Goal: Find specific fact: Find specific fact

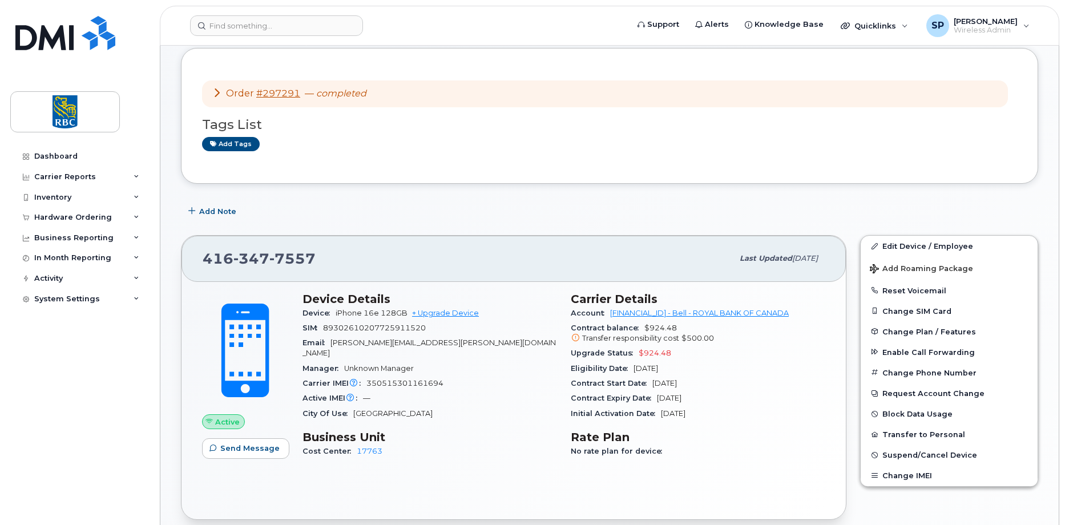
scroll to position [401, 0]
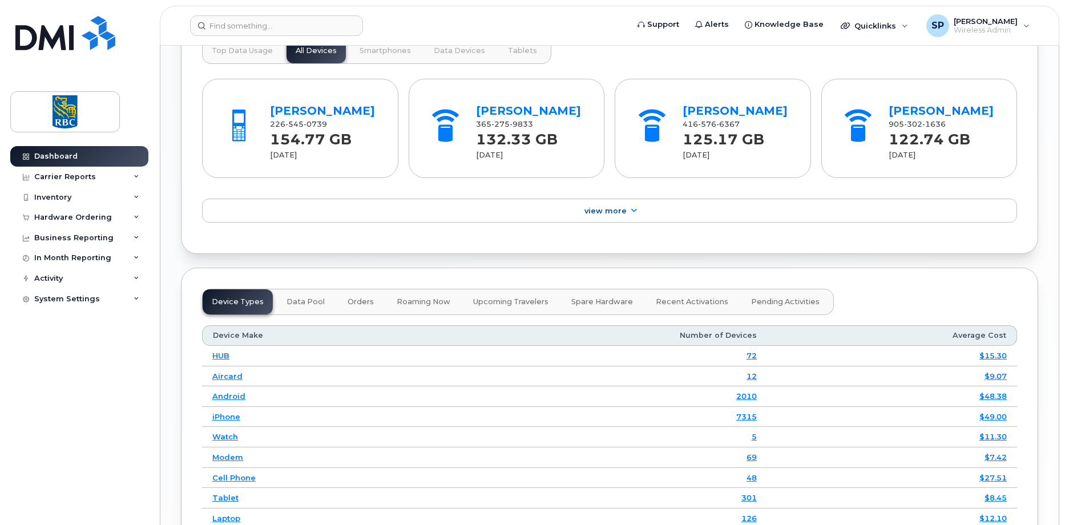
scroll to position [1199, 0]
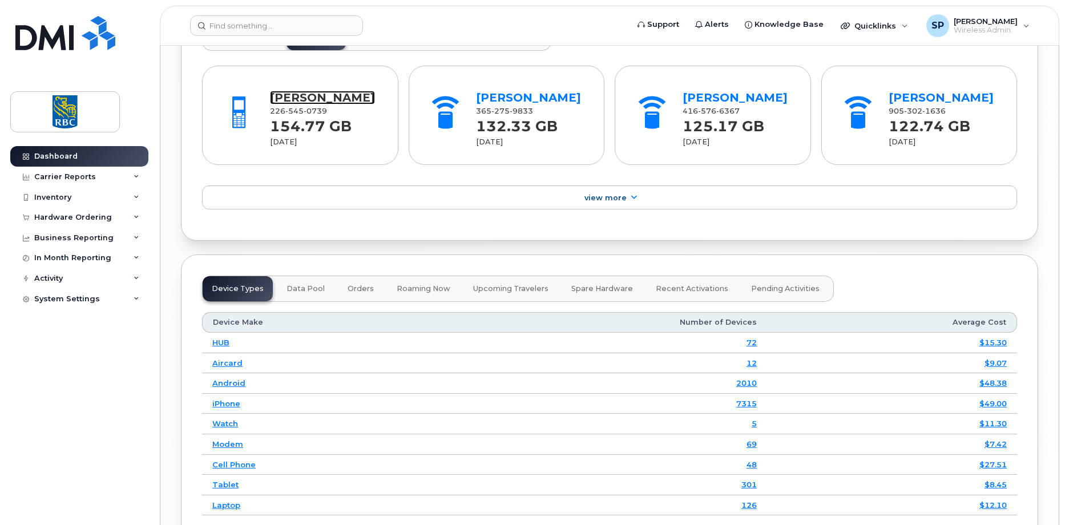
click at [312, 100] on link "Sasha Ramparsad" at bounding box center [322, 98] width 105 height 14
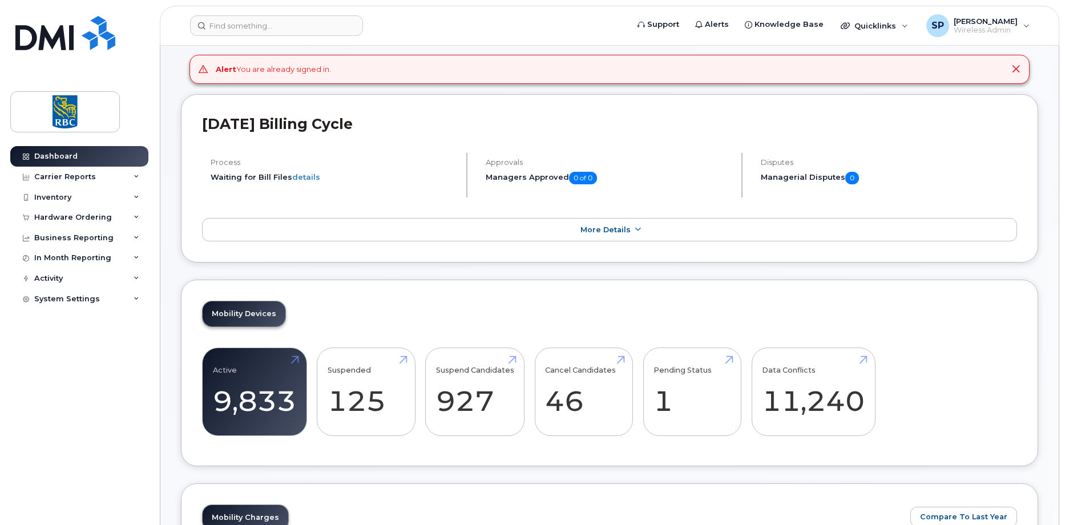
scroll to position [0, 0]
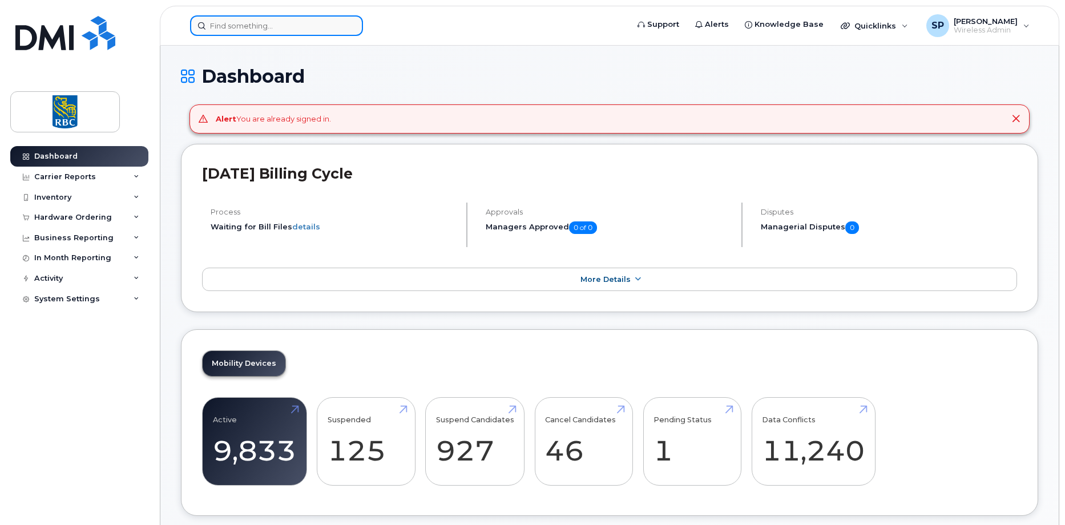
click at [230, 23] on input at bounding box center [276, 25] width 173 height 21
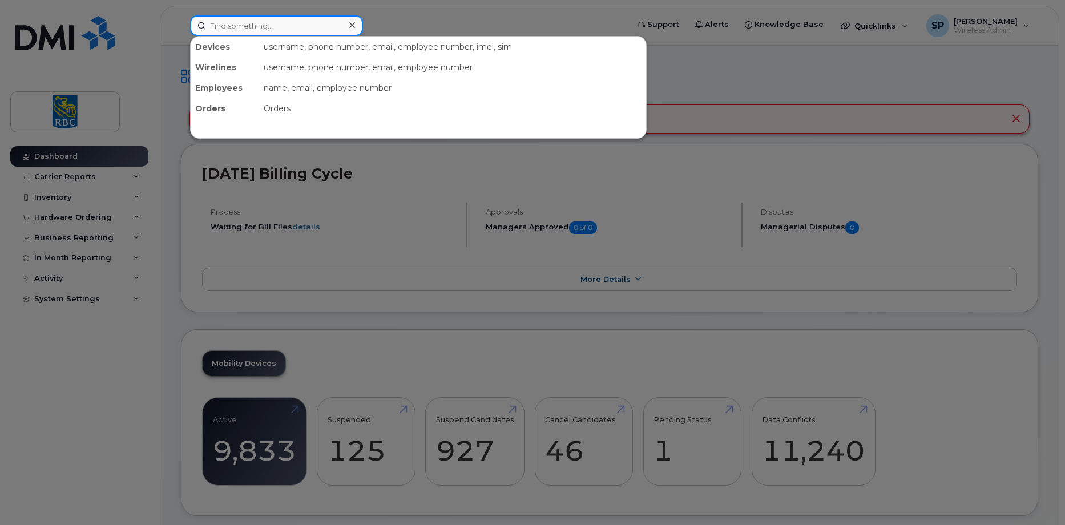
paste input "4168059068"
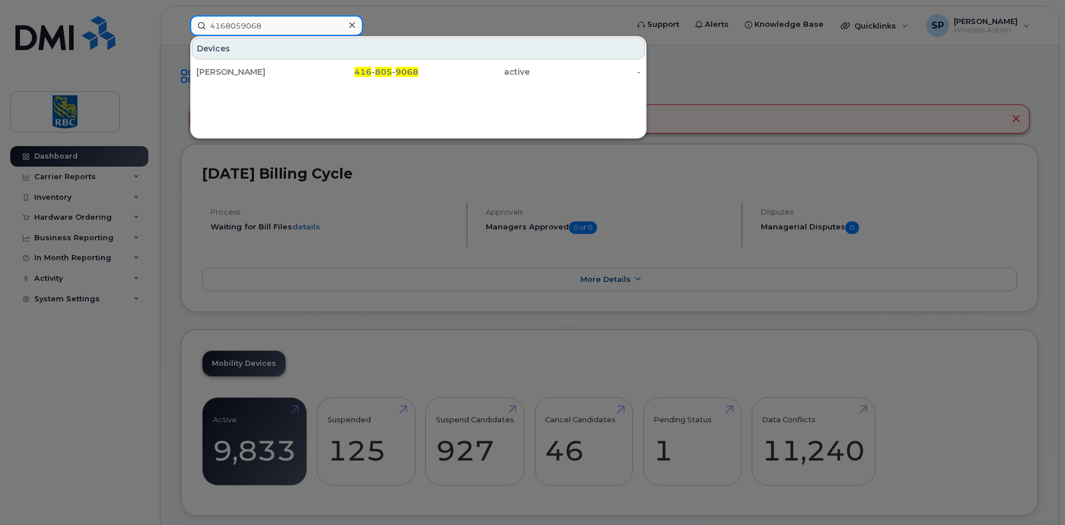
type input "4168059068"
click at [234, 71] on div "Mackenzie Sharp" at bounding box center [251, 71] width 111 height 11
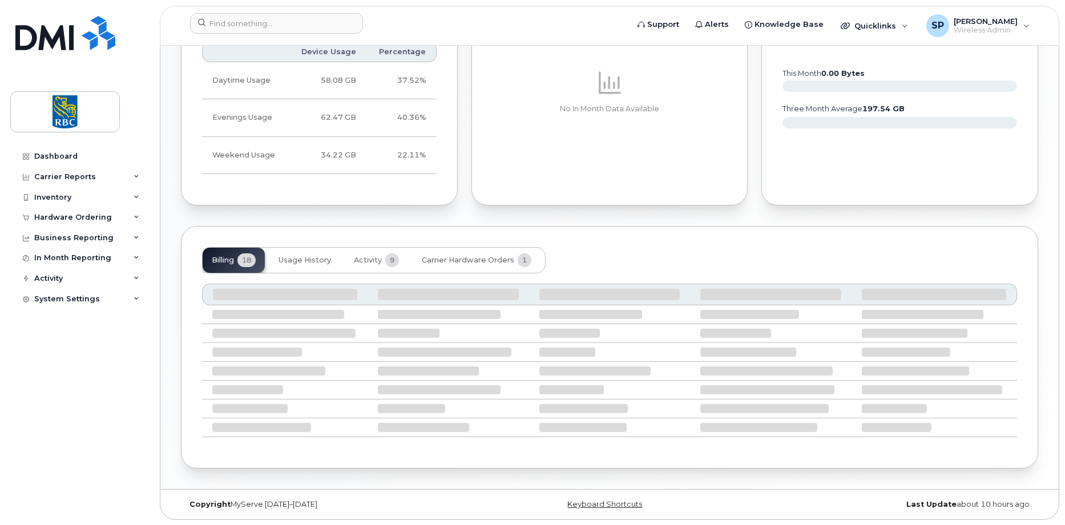
scroll to position [655, 0]
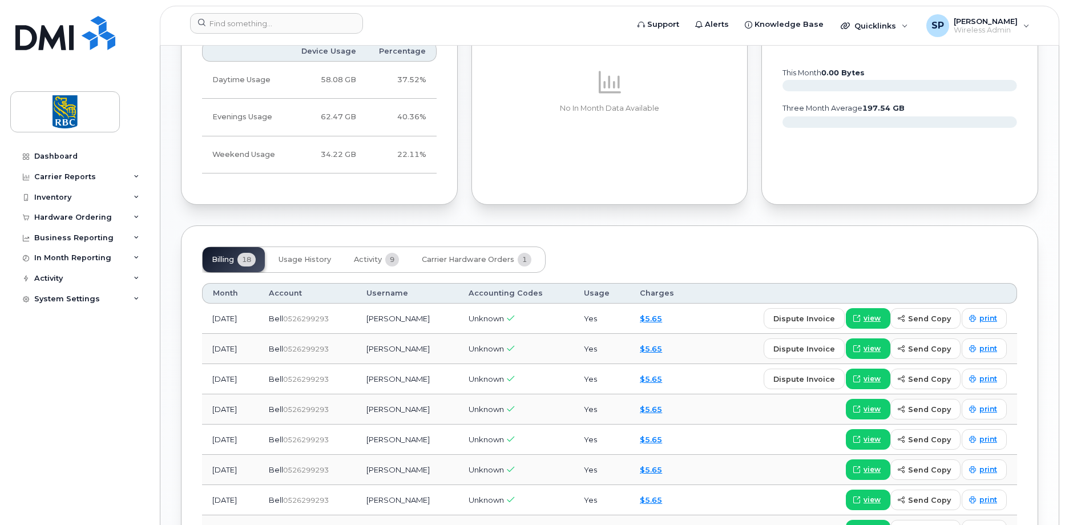
drag, startPoint x: 353, startPoint y: 319, endPoint x: 304, endPoint y: 317, distance: 49.1
click at [304, 317] on div "Bell  0526299293" at bounding box center [308, 318] width 78 height 11
copy span "526299293"
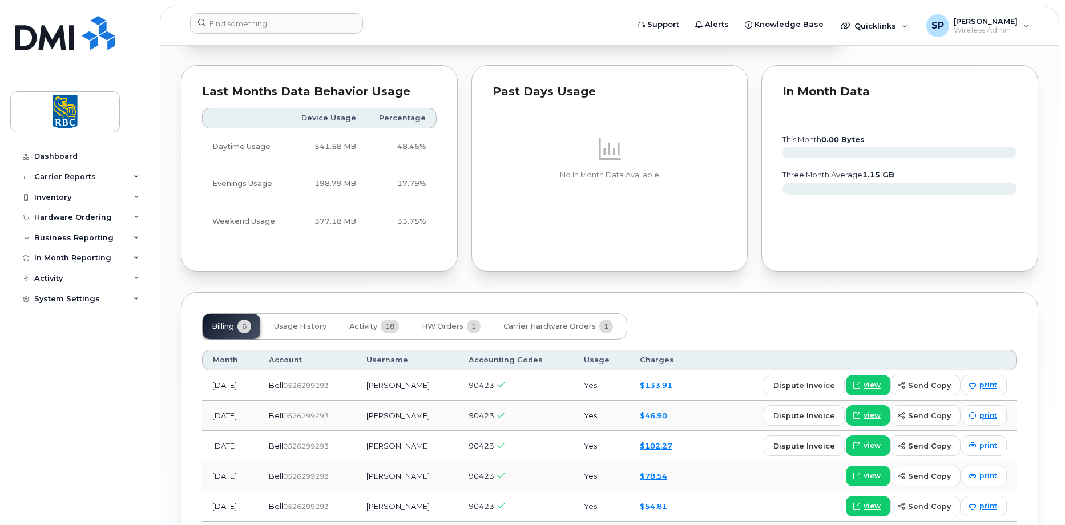
scroll to position [722, 0]
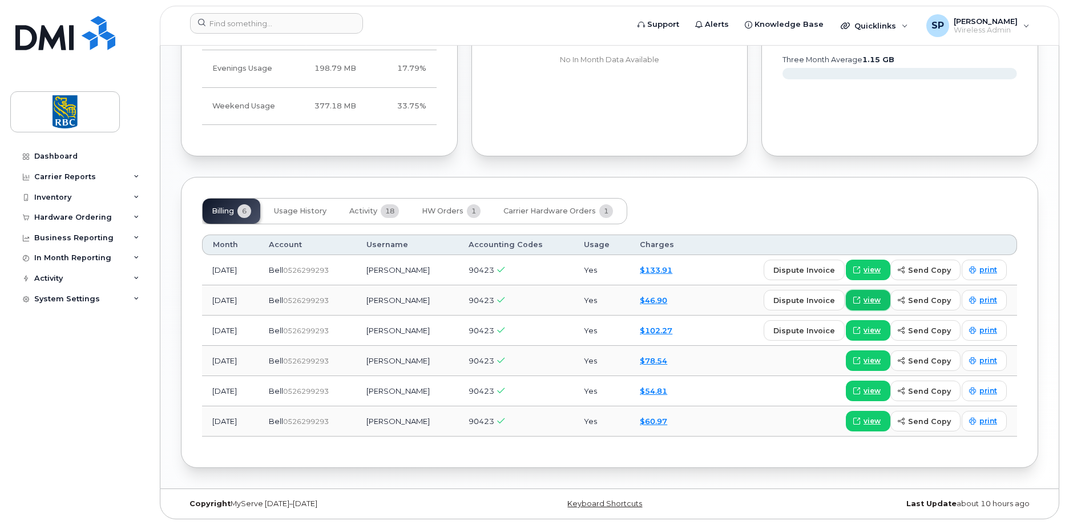
click at [872, 304] on span "view" at bounding box center [872, 300] width 17 height 10
click at [887, 269] on link "view" at bounding box center [868, 270] width 45 height 21
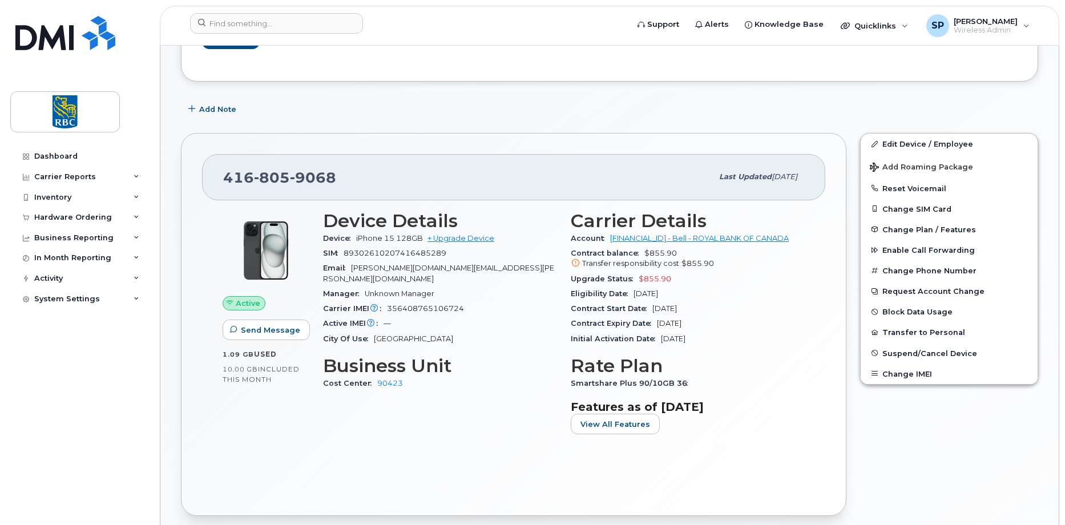
scroll to position [0, 0]
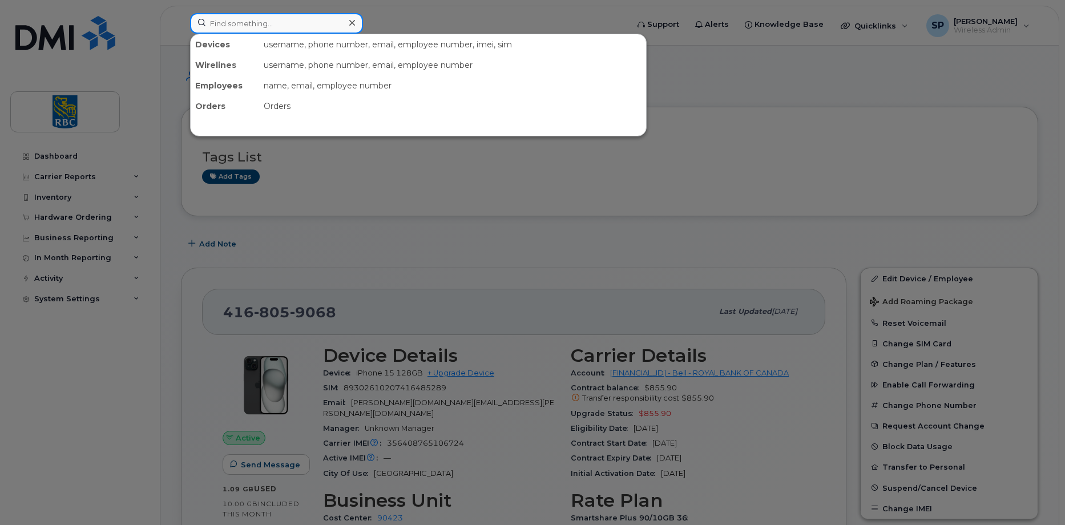
click at [232, 21] on input at bounding box center [276, 23] width 173 height 21
paste input "4168059068"
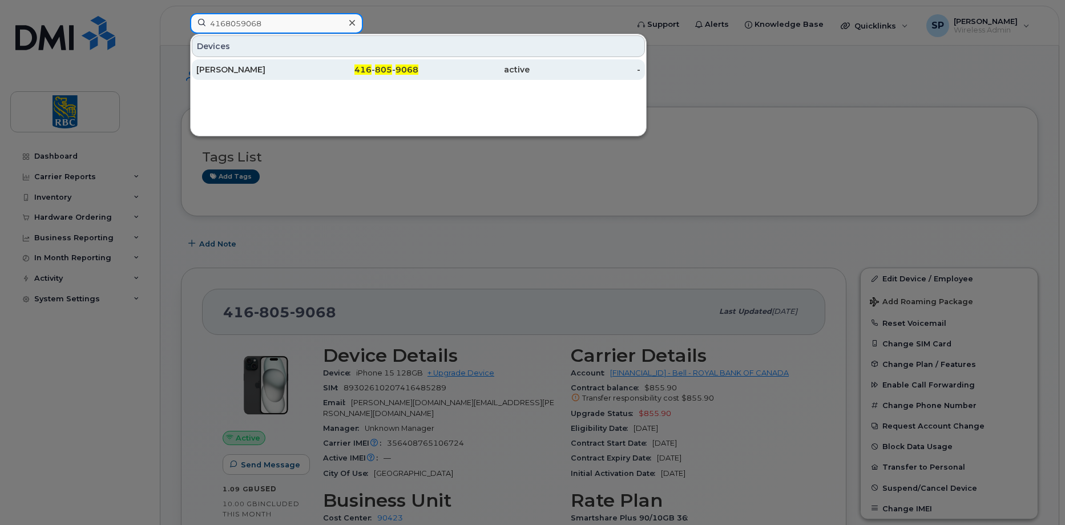
type input "4168059068"
click at [259, 71] on div "Mackenzie Sharp" at bounding box center [251, 69] width 111 height 11
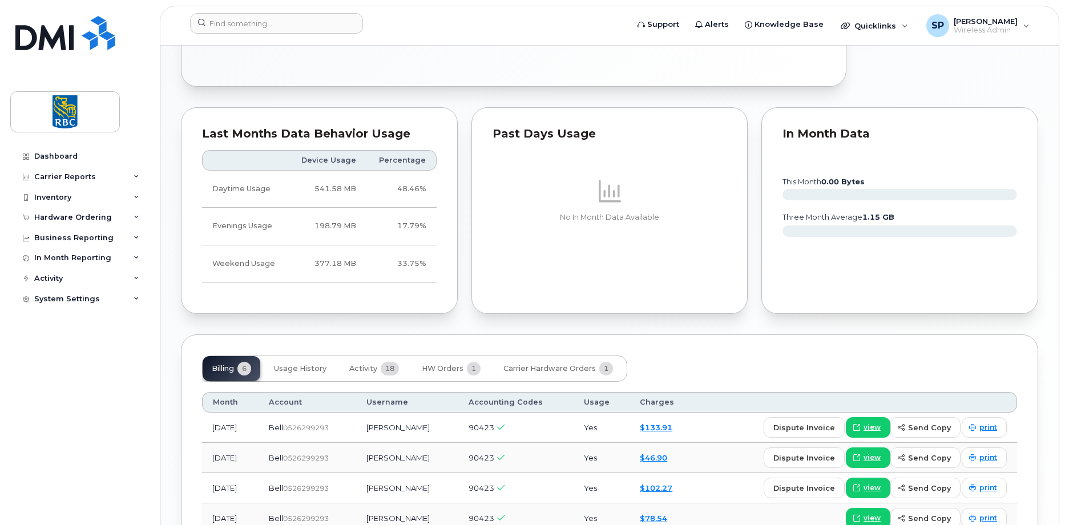
scroll to position [685, 0]
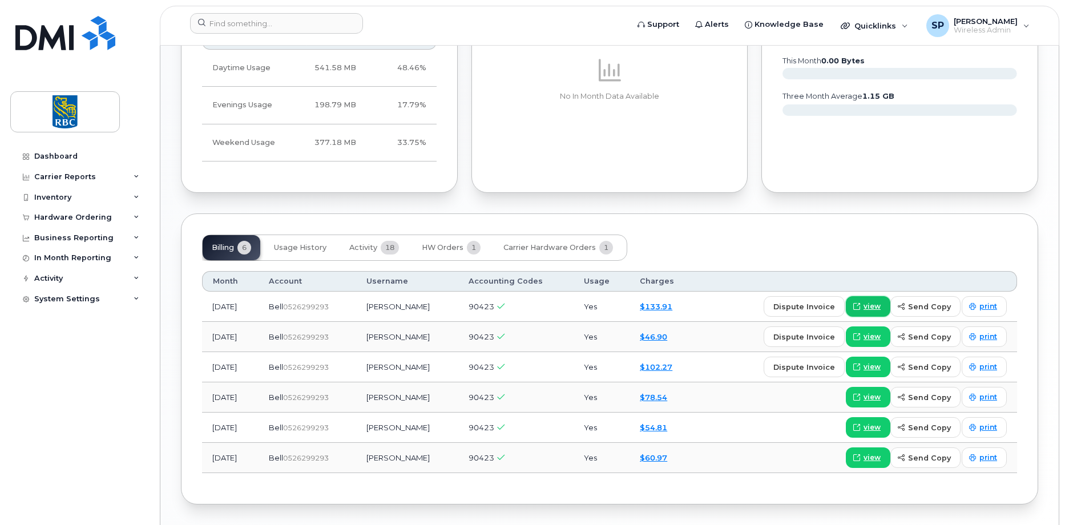
click at [868, 305] on span "view" at bounding box center [872, 306] width 17 height 10
click at [872, 365] on span "view" at bounding box center [872, 367] width 17 height 10
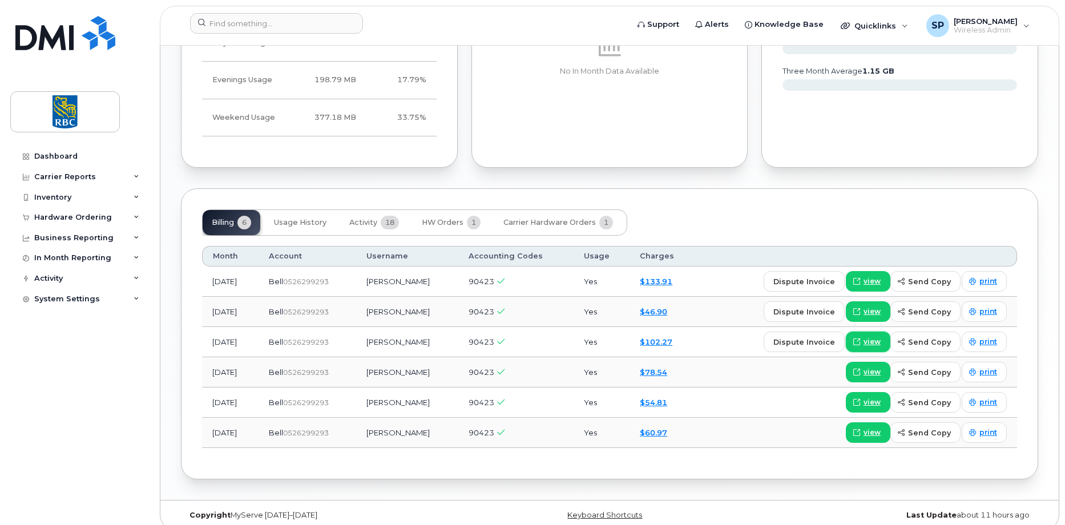
scroll to position [722, 0]
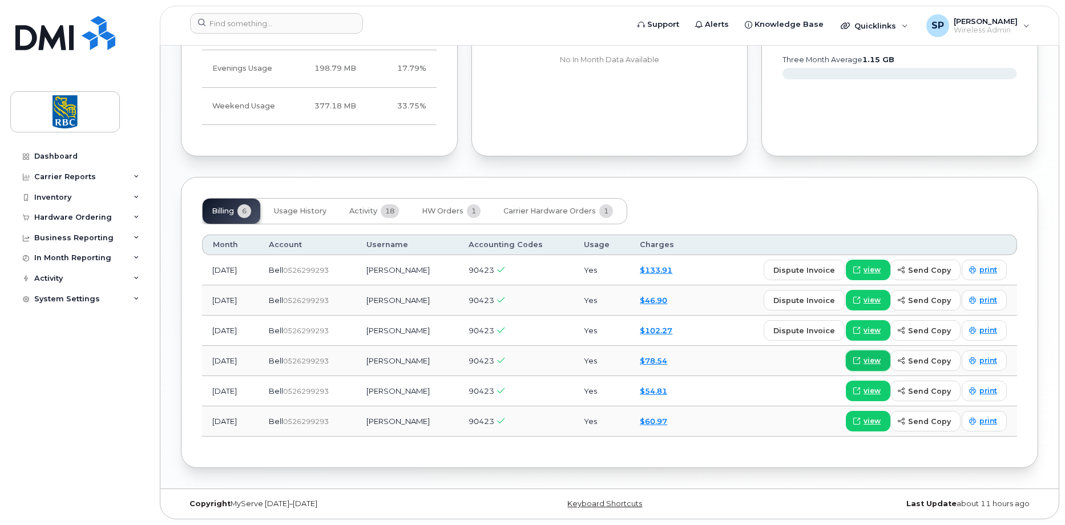
click at [875, 357] on span "view" at bounding box center [872, 361] width 17 height 10
click at [868, 328] on span "view" at bounding box center [872, 330] width 17 height 10
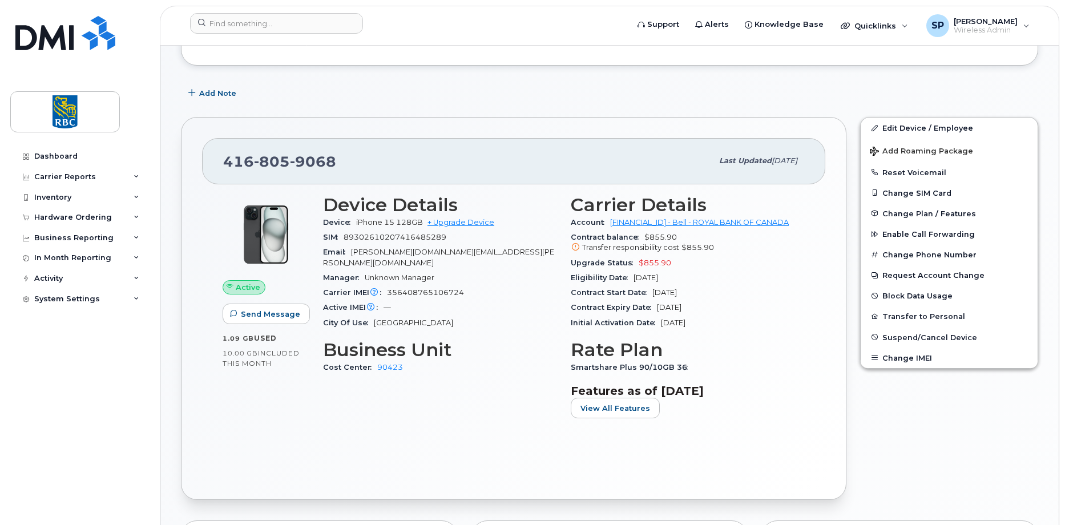
scroll to position [0, 0]
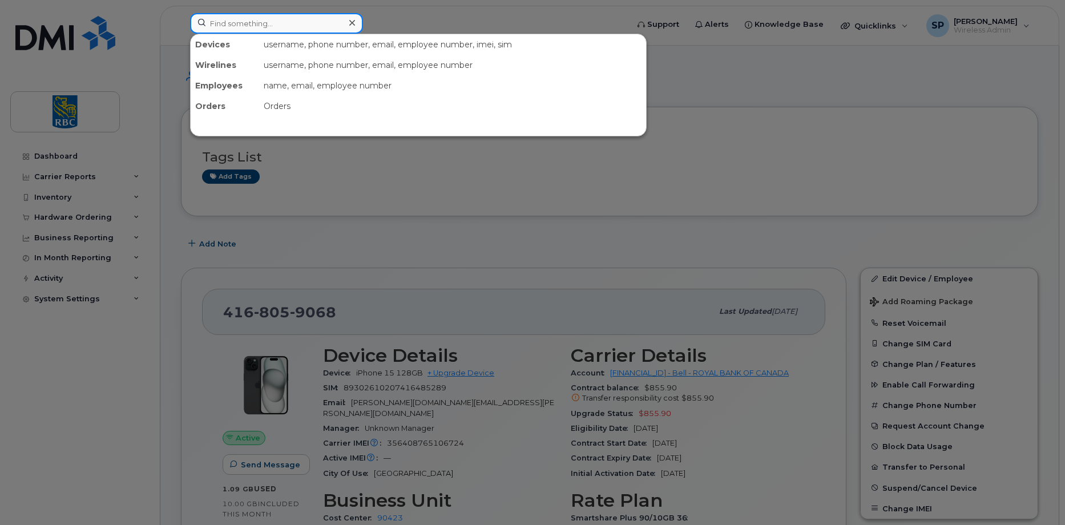
click at [230, 25] on input at bounding box center [276, 23] width 173 height 21
paste input "4374461021"
type input "4374461021"
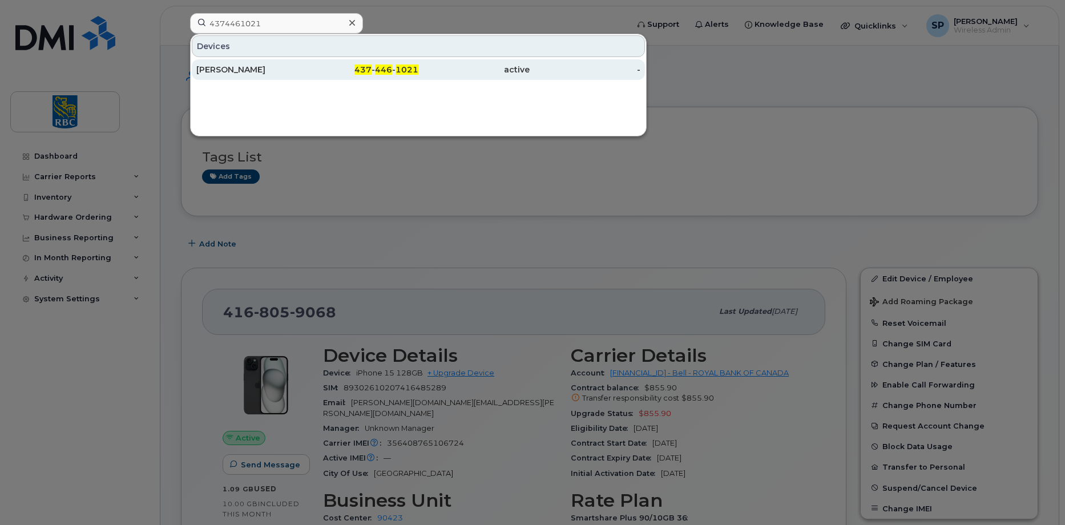
click at [308, 75] on div "[PERSON_NAME]" at bounding box center [363, 69] width 111 height 21
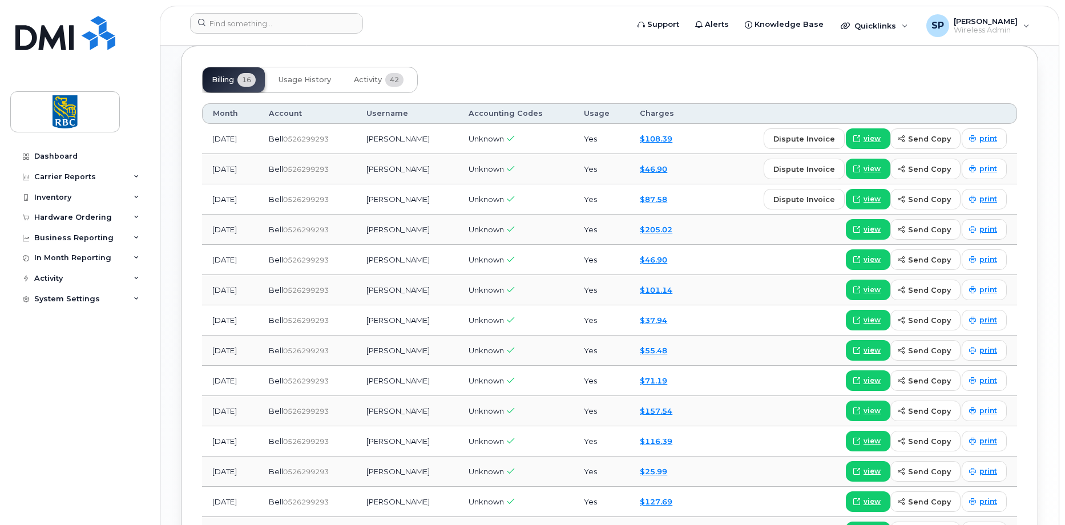
scroll to position [856, 0]
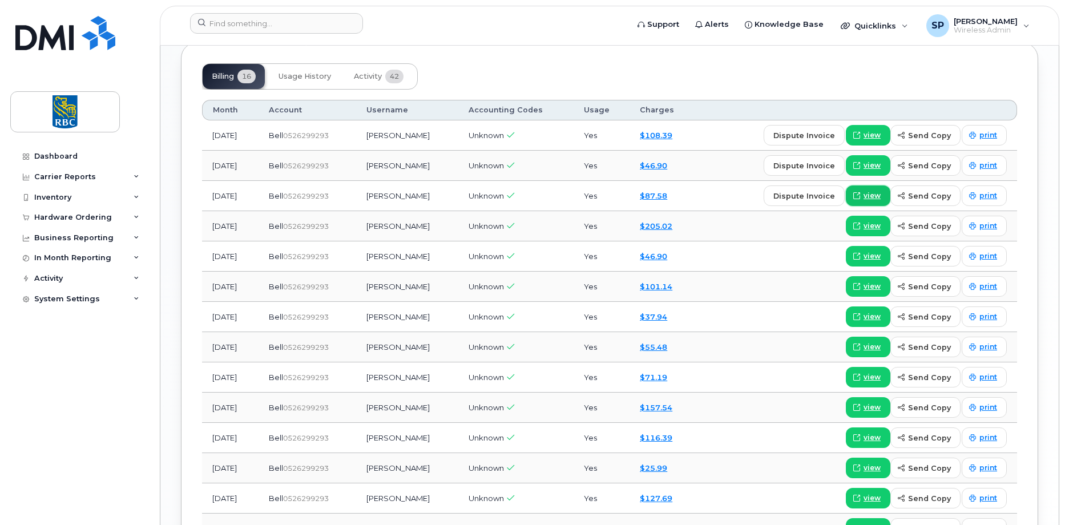
click at [867, 197] on link "view" at bounding box center [868, 196] width 45 height 21
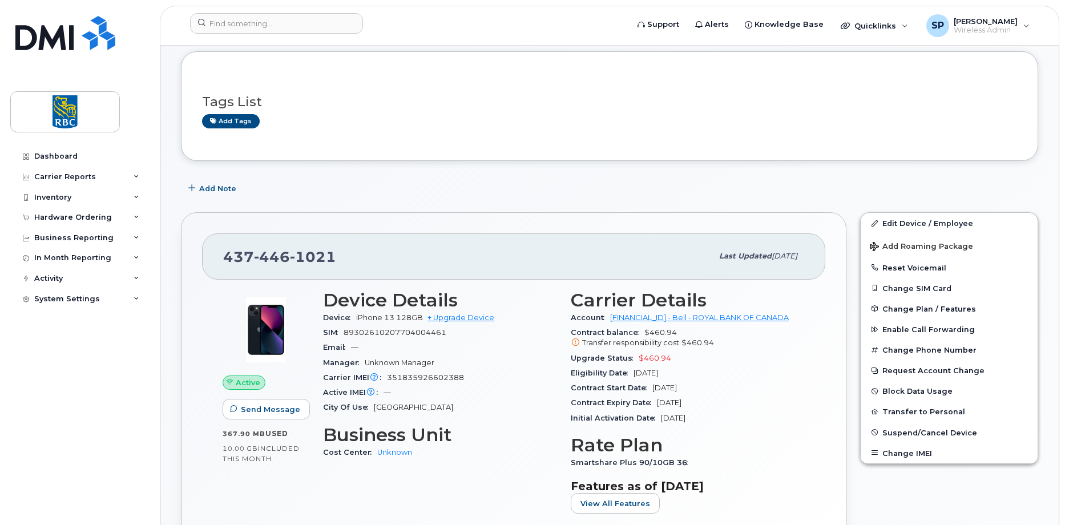
scroll to position [0, 0]
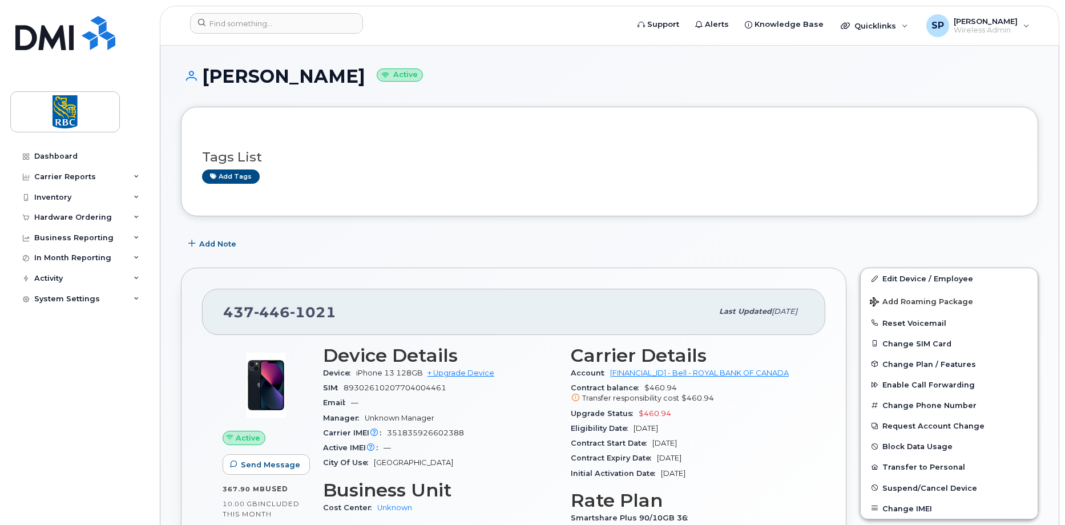
drag, startPoint x: 335, startPoint y: 79, endPoint x: 211, endPoint y: 80, distance: 124.5
click at [211, 80] on h1 "Michael Sharp Active" at bounding box center [609, 76] width 857 height 20
copy h1 "[PERSON_NAME]"
click at [231, 28] on input at bounding box center [276, 23] width 173 height 21
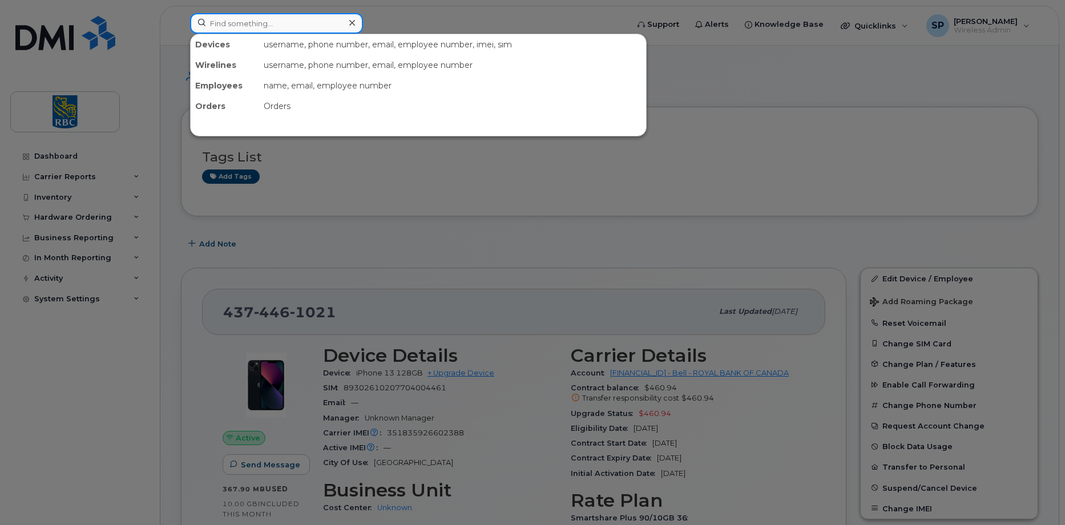
paste input "4165786355"
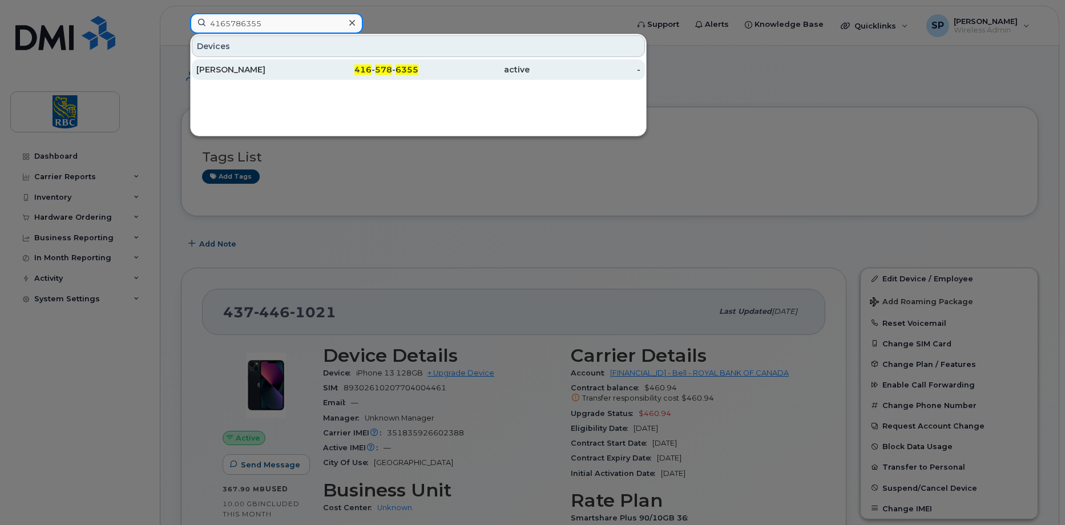
type input "4165786355"
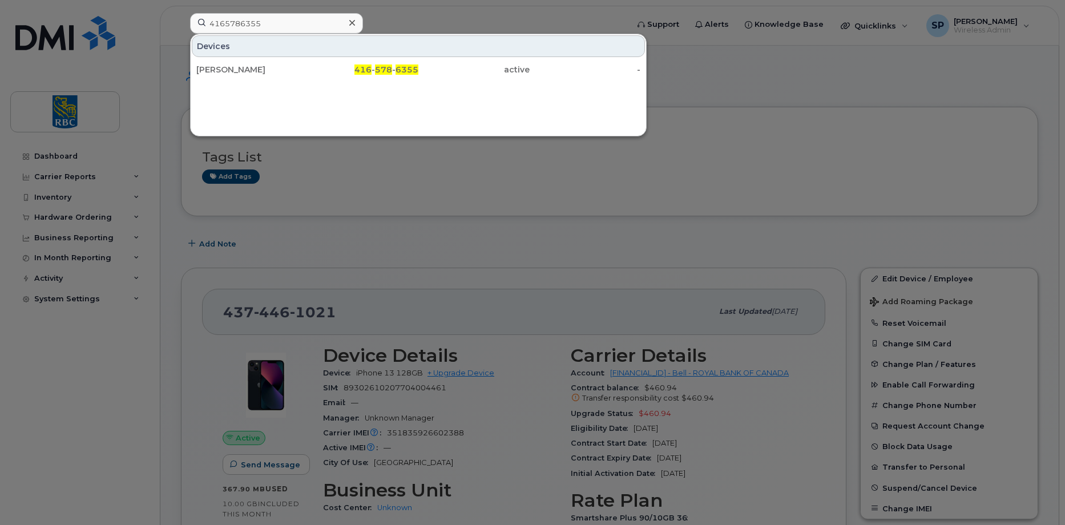
drag, startPoint x: 256, startPoint y: 70, endPoint x: 218, endPoint y: 89, distance: 42.4
click at [256, 70] on div "[PERSON_NAME]" at bounding box center [251, 69] width 111 height 11
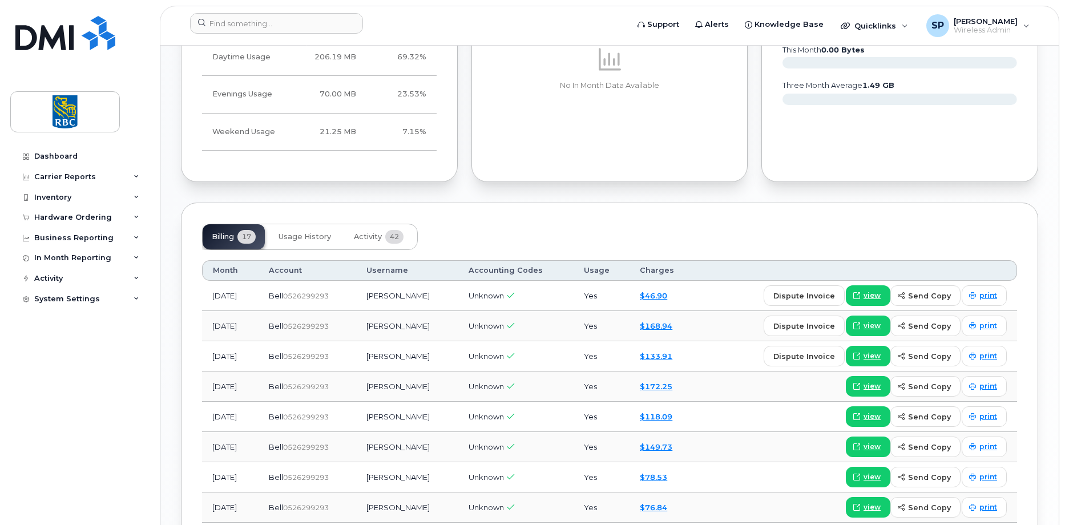
scroll to position [799, 0]
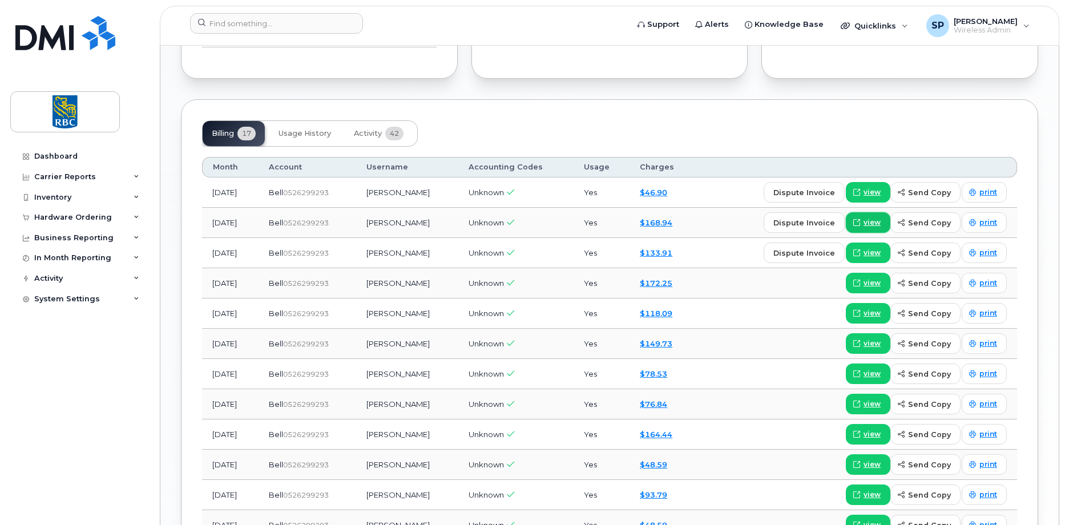
click at [872, 219] on span "view" at bounding box center [872, 223] width 17 height 10
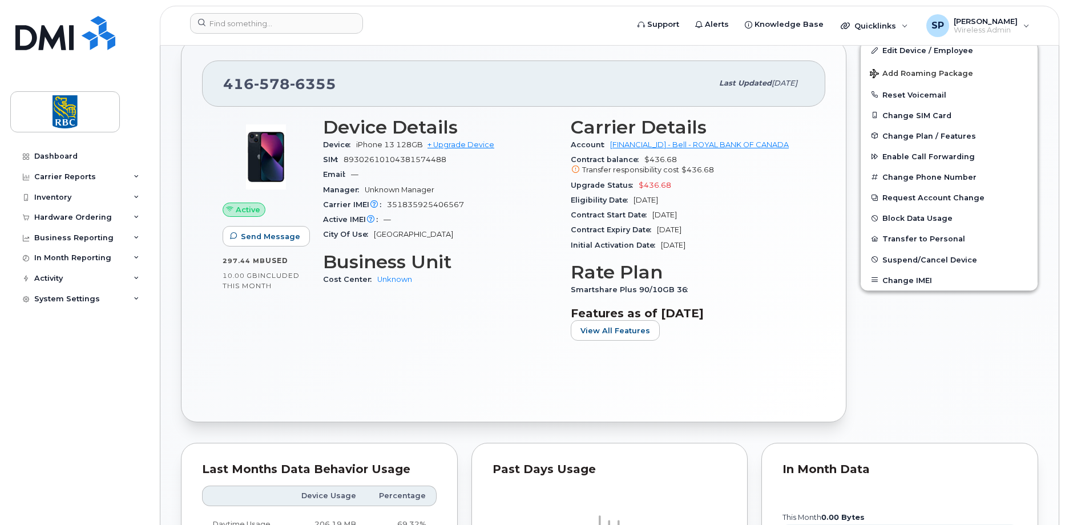
scroll to position [0, 0]
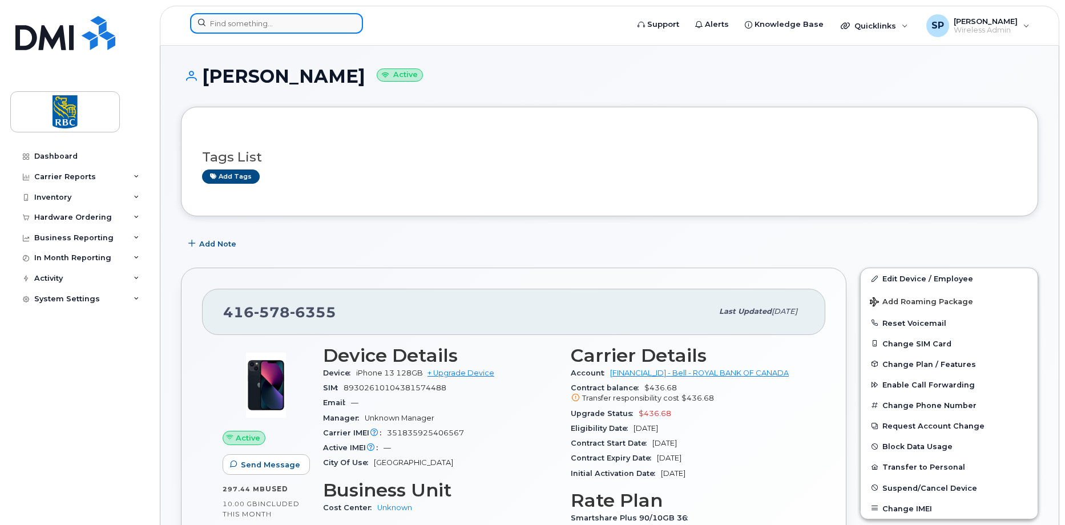
click at [220, 18] on input at bounding box center [276, 23] width 173 height 21
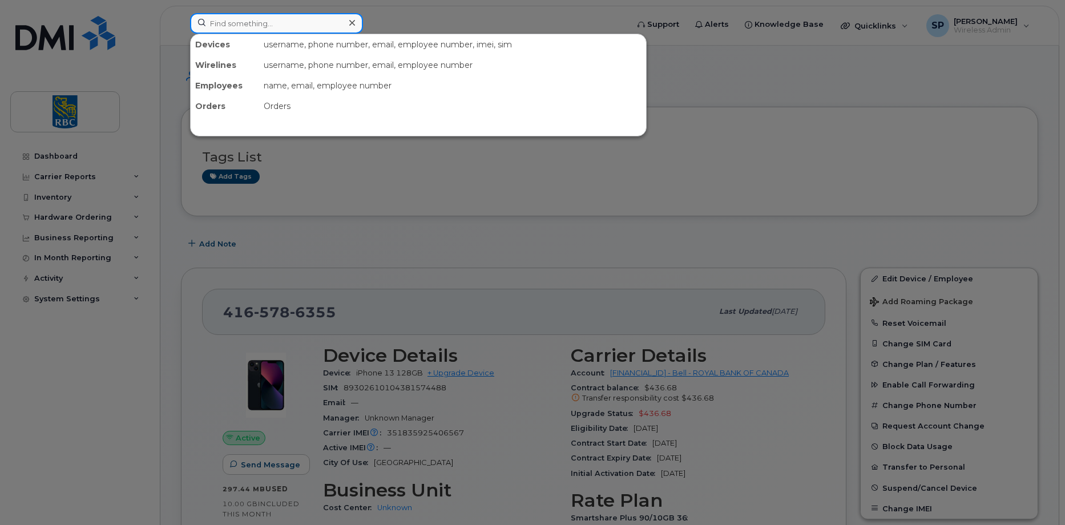
paste input "4374461021"
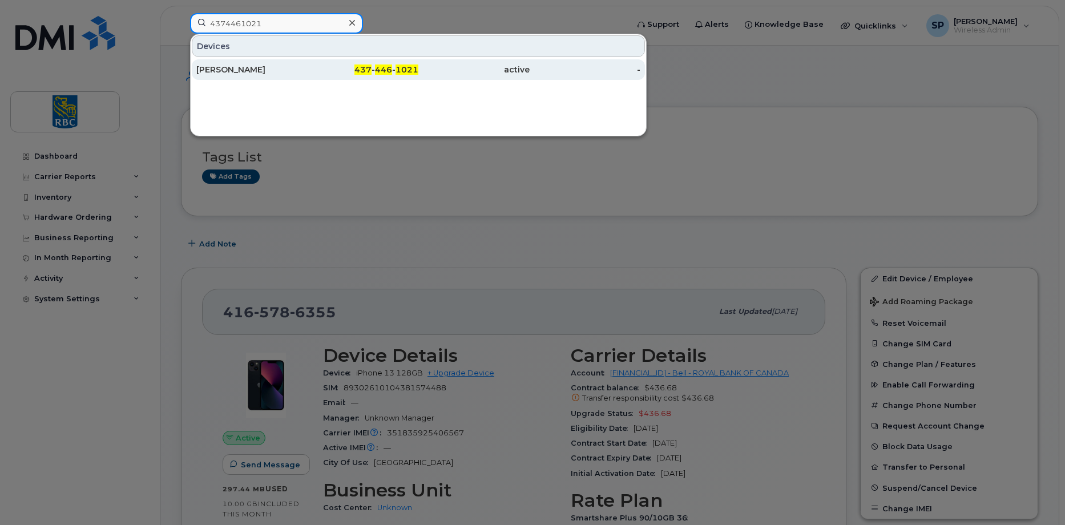
type input "4374461021"
click at [199, 67] on div "[PERSON_NAME]" at bounding box center [251, 69] width 111 height 11
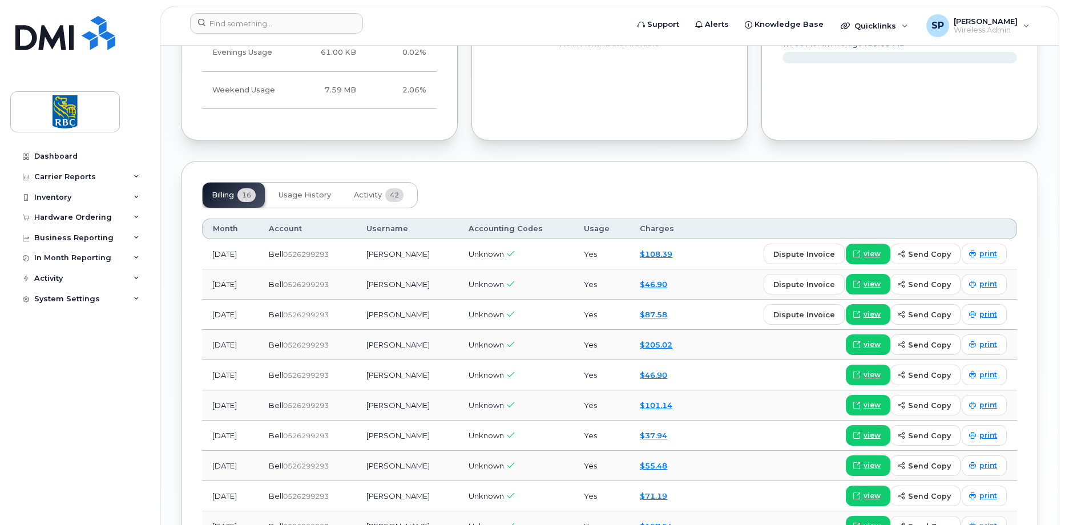
scroll to position [742, 0]
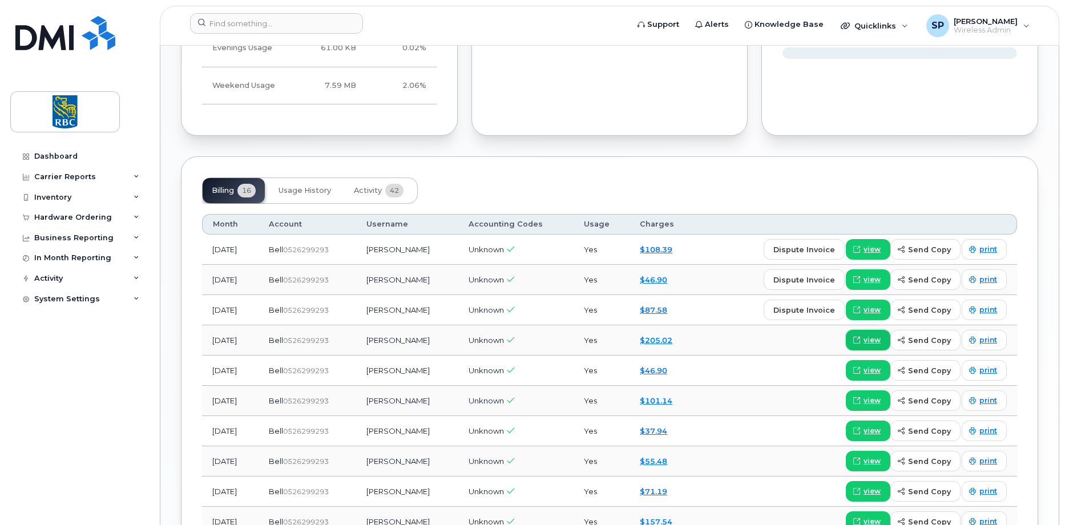
click at [874, 344] on span "view" at bounding box center [872, 340] width 17 height 10
drag, startPoint x: 352, startPoint y: 283, endPoint x: 305, endPoint y: 285, distance: 46.9
click at [305, 285] on td "Bell  0526299293" at bounding box center [308, 280] width 98 height 30
copy span "526299293"
